Goal: Information Seeking & Learning: Learn about a topic

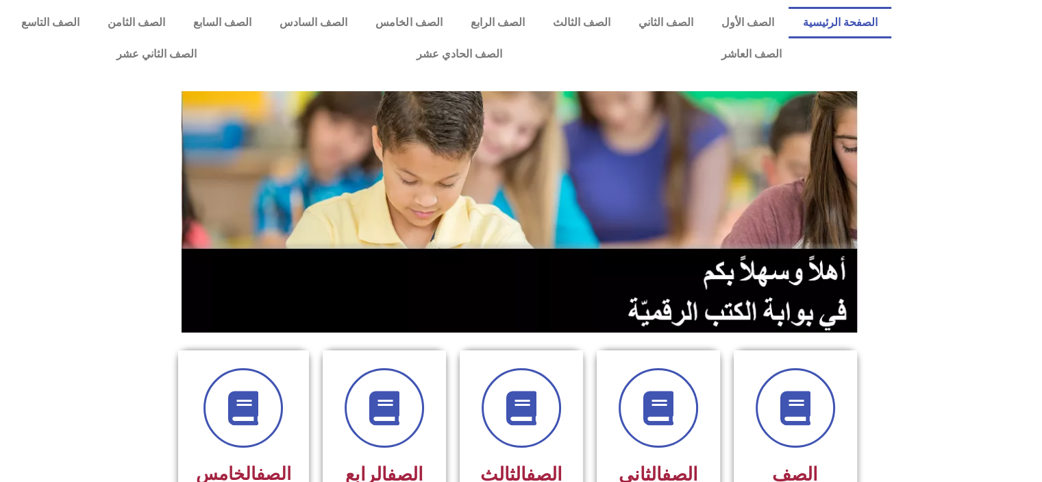
click at [915, 221] on section at bounding box center [521, 212] width 1042 height 262
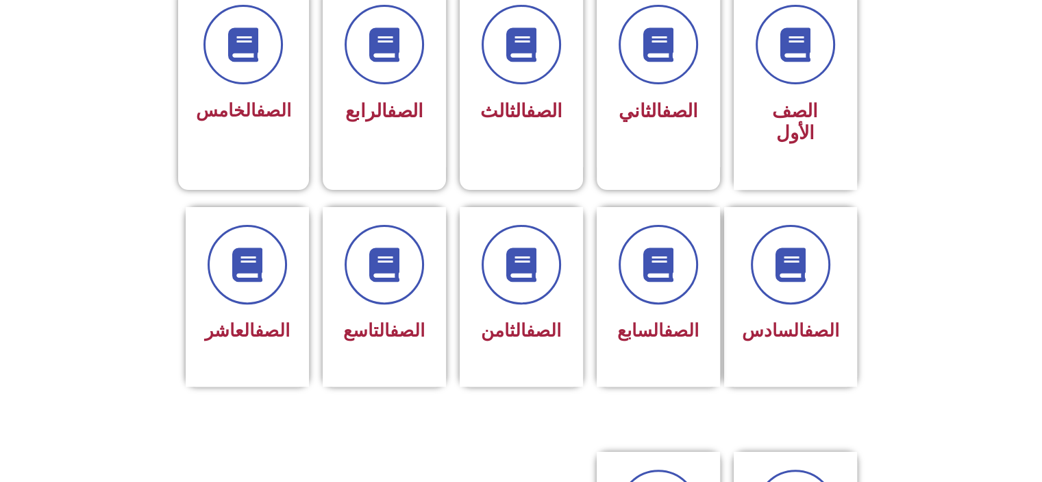
scroll to position [370, 0]
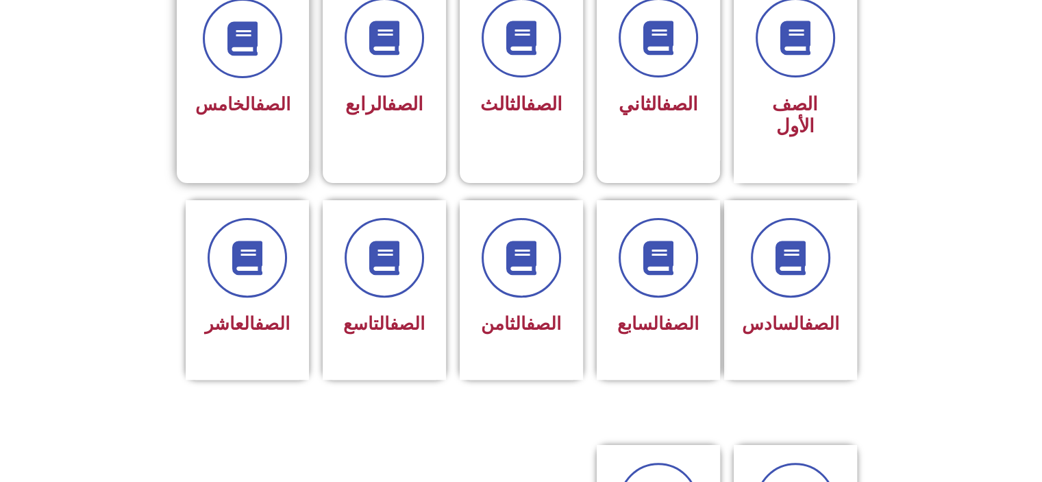
click at [275, 111] on link "الصف" at bounding box center [273, 104] width 35 height 21
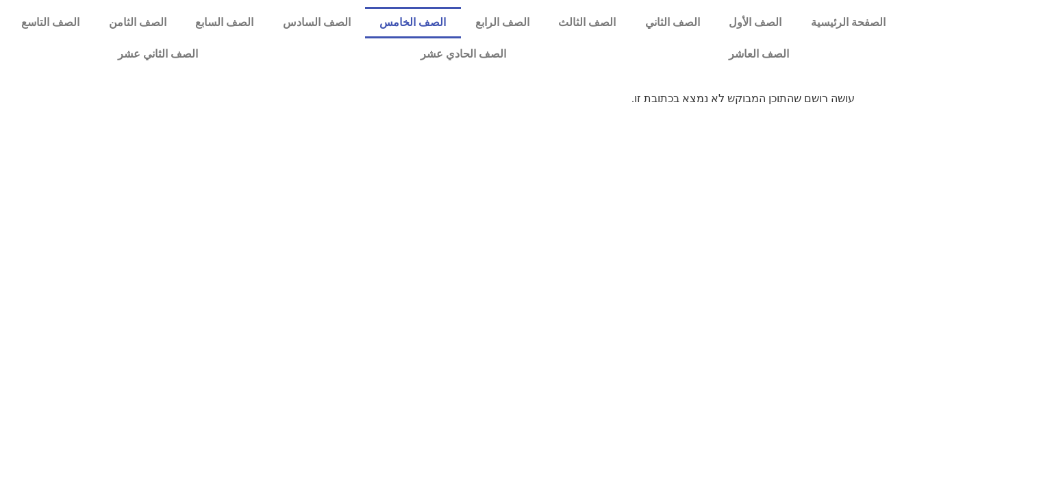
click at [461, 23] on link "الصف الخامس" at bounding box center [413, 23] width 96 height 32
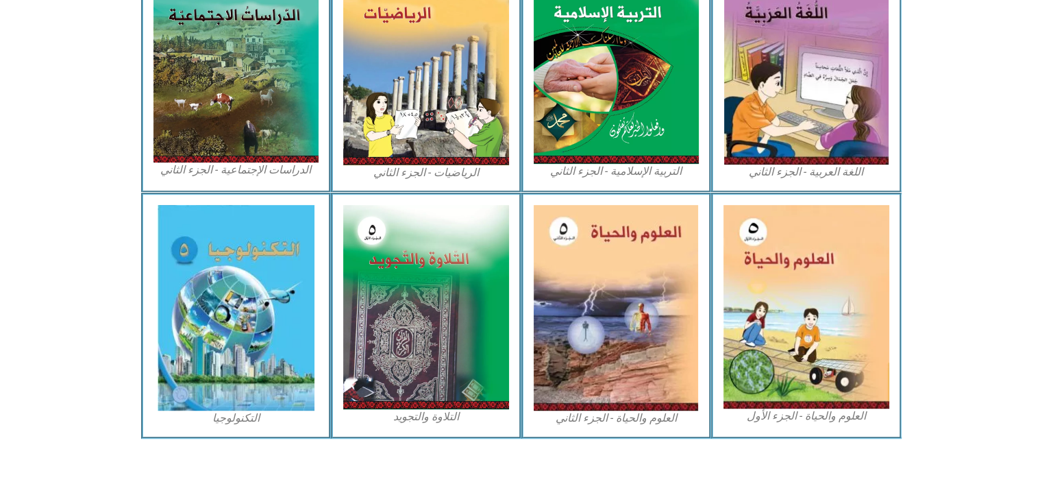
scroll to position [710, 0]
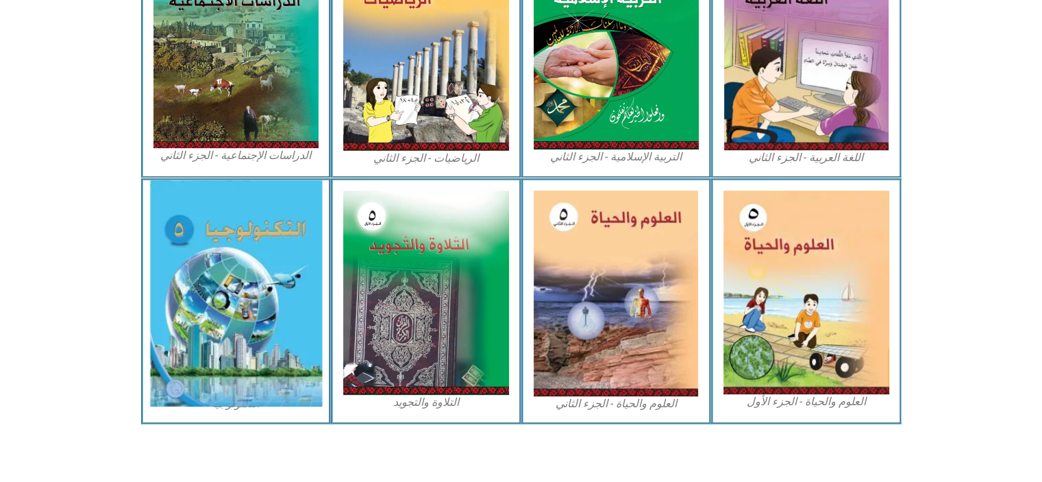
click at [283, 326] on img at bounding box center [235, 293] width 173 height 226
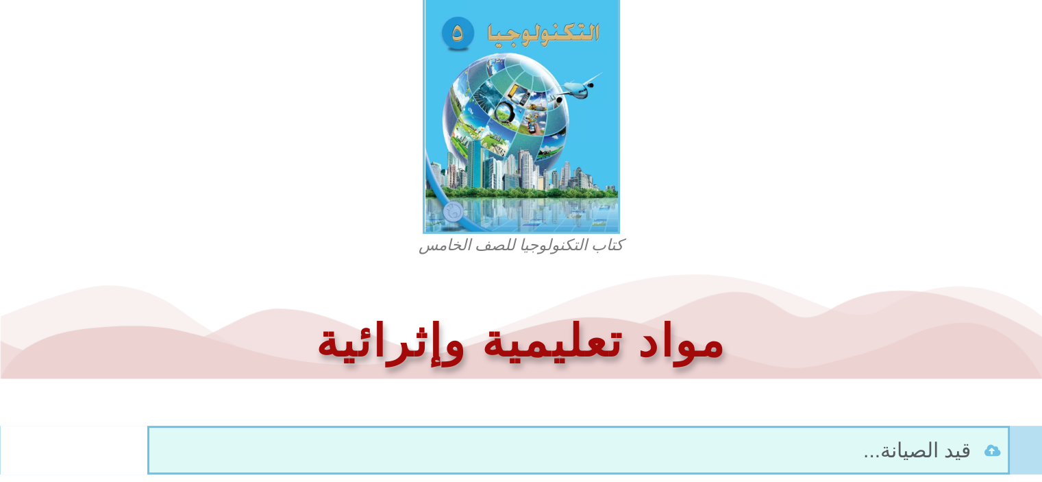
scroll to position [444, 0]
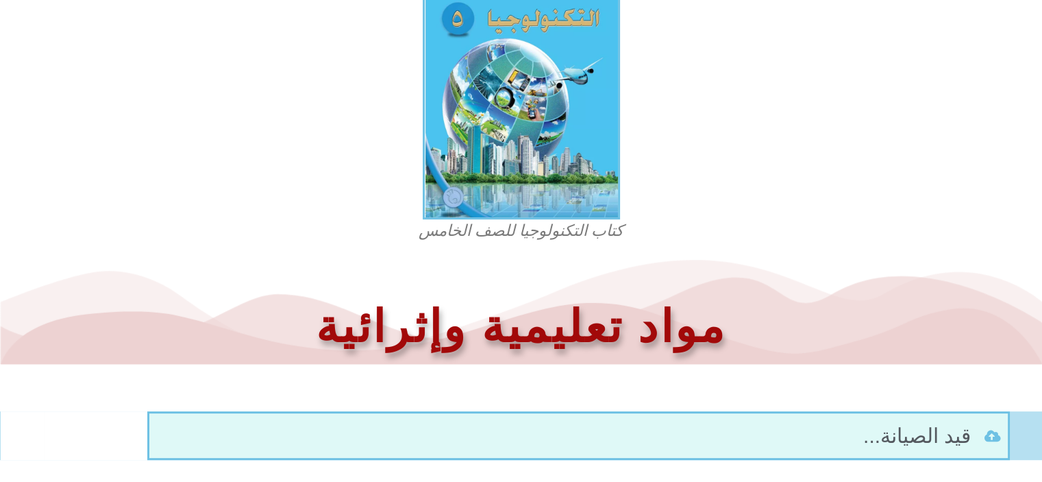
click at [465, 237] on figcaption "كتاب التكنولوجيا للصف الخامس" at bounding box center [521, 231] width 329 height 22
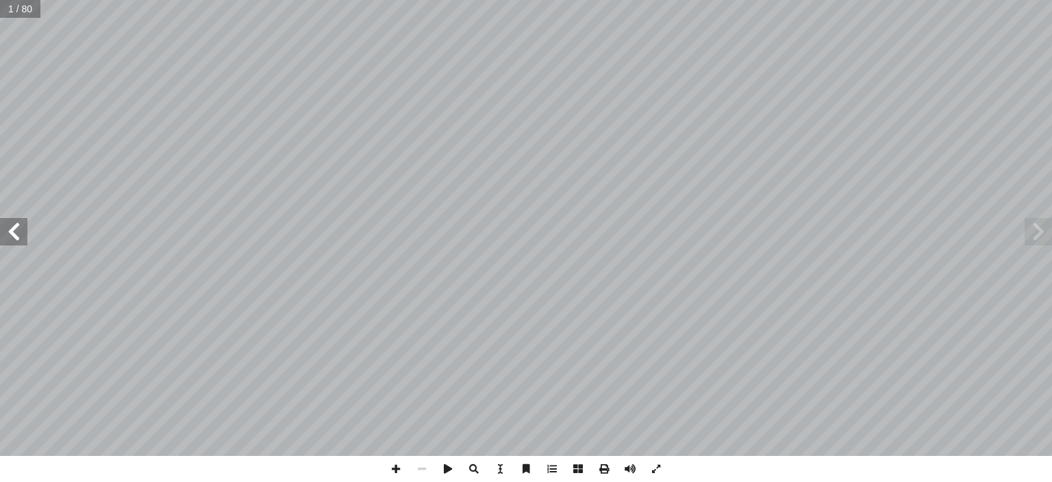
click at [1033, 225] on span at bounding box center [1038, 231] width 27 height 27
click at [1047, 244] on span at bounding box center [1038, 231] width 27 height 27
click at [1036, 240] on span at bounding box center [1038, 231] width 27 height 27
click at [19, 243] on span at bounding box center [13, 231] width 27 height 27
click at [11, 234] on span at bounding box center [13, 231] width 27 height 27
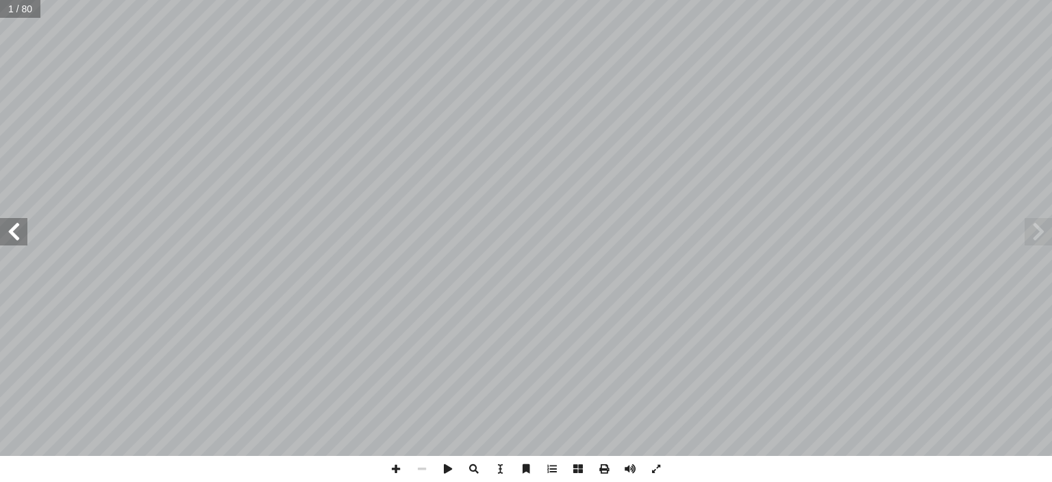
click at [19, 234] on span at bounding box center [13, 231] width 27 height 27
click at [13, 230] on span at bounding box center [13, 231] width 27 height 27
click at [6, 229] on span at bounding box center [13, 231] width 27 height 27
click at [11, 229] on span at bounding box center [13, 231] width 27 height 27
